Goal: Task Accomplishment & Management: Complete application form

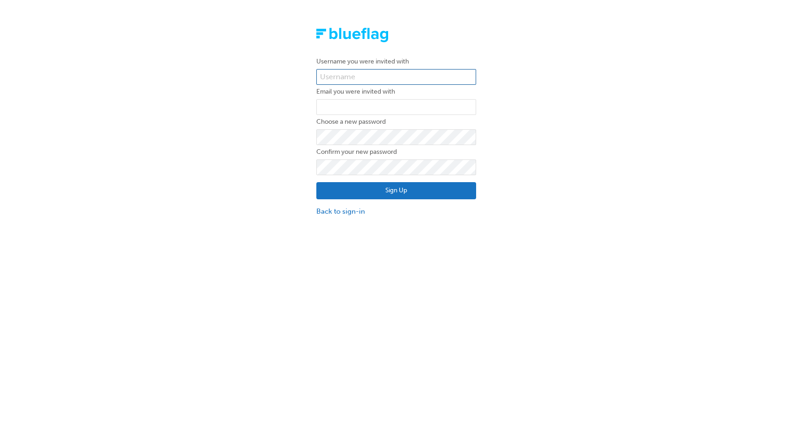
click at [345, 71] on input "text" at bounding box center [396, 77] width 160 height 16
paste input "[PERSON_NAME].[PERSON_NAME]"
type input "[PERSON_NAME].[PERSON_NAME]"
click at [345, 106] on input "email" at bounding box center [396, 107] width 160 height 16
paste input "[PERSON_NAME][EMAIL_ADDRESS][PERSON_NAME][DOMAIN_NAME]"
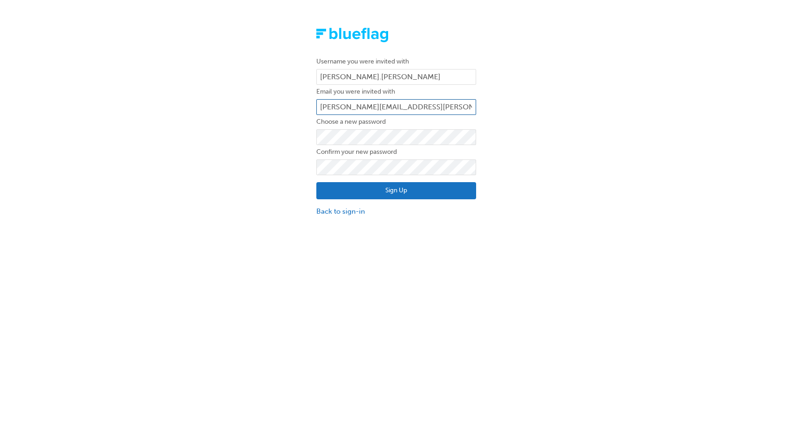
type input "[PERSON_NAME][EMAIL_ADDRESS][PERSON_NAME][DOMAIN_NAME]"
click at [357, 146] on label "Confirm your new password" at bounding box center [396, 151] width 160 height 11
click button "Sign Up" at bounding box center [396, 191] width 160 height 18
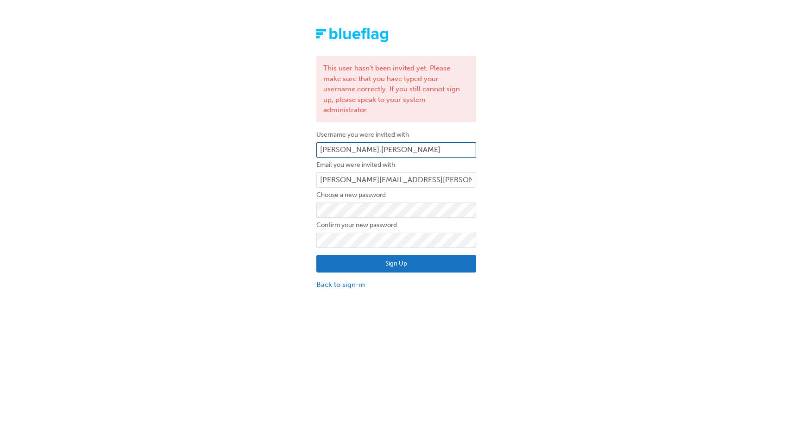
click at [380, 142] on input "[PERSON_NAME].[PERSON_NAME]" at bounding box center [396, 150] width 160 height 16
click at [553, 142] on div "This user hasn't been invited yet. Please make sure that you have typed your us…" at bounding box center [396, 159] width 792 height 276
